Goal: Task Accomplishment & Management: Use online tool/utility

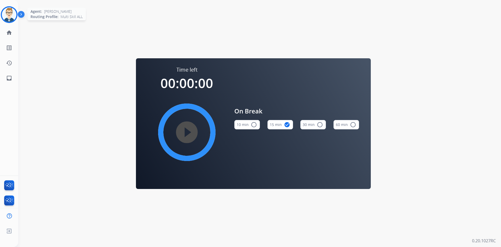
click at [9, 14] on img at bounding box center [9, 14] width 15 height 15
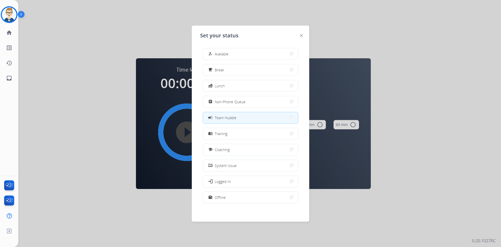
click at [237, 117] on span "Team Huddle" at bounding box center [226, 117] width 22 height 5
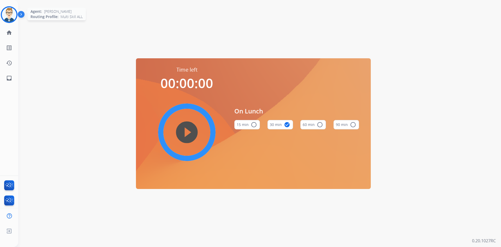
click at [12, 17] on img at bounding box center [9, 14] width 15 height 15
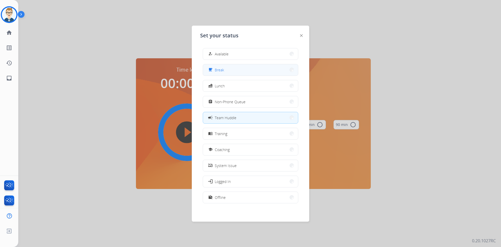
click at [227, 69] on button "free_breakfast Break" at bounding box center [250, 69] width 95 height 11
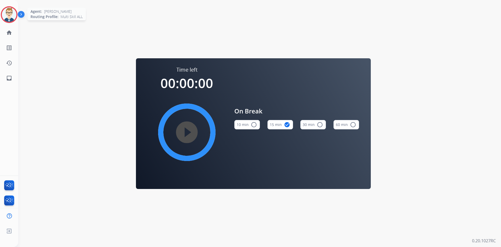
click at [7, 15] on img at bounding box center [9, 14] width 15 height 15
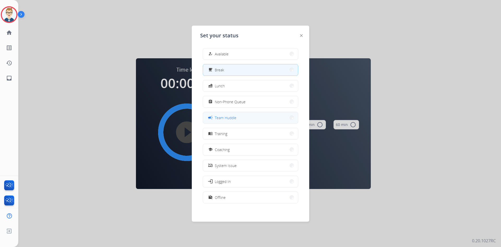
click at [223, 119] on span "Team Huddle" at bounding box center [226, 117] width 22 height 5
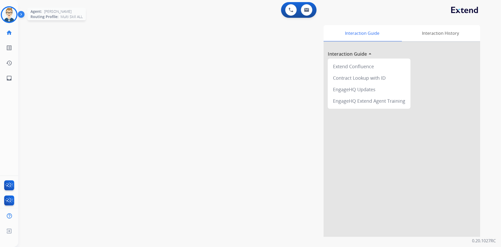
click at [12, 15] on img at bounding box center [9, 14] width 15 height 15
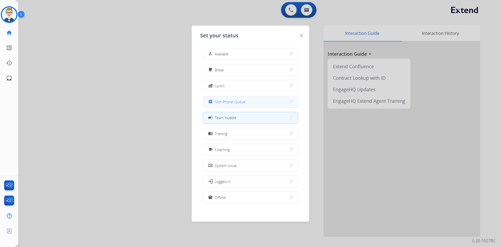
click at [244, 102] on span "Non-Phone Queue" at bounding box center [230, 101] width 31 height 5
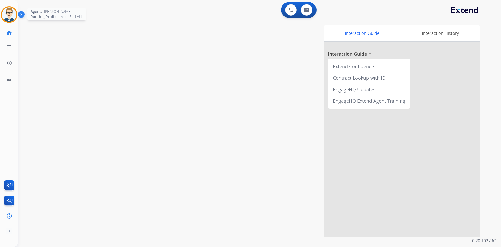
click at [10, 14] on img at bounding box center [9, 14] width 15 height 15
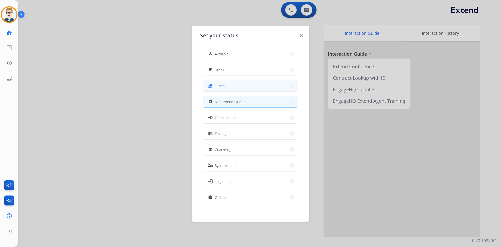
click at [237, 84] on button "fastfood Lunch" at bounding box center [250, 85] width 95 height 11
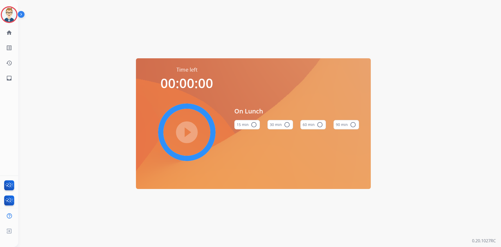
click at [314, 126] on button "60 min radio_button_unchecked" at bounding box center [314, 124] width 26 height 9
click at [189, 135] on mat-icon "play_circle_filled" at bounding box center [187, 132] width 6 height 6
